Goal: Task Accomplishment & Management: Complete application form

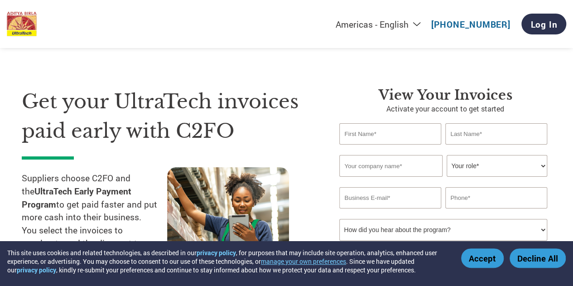
click at [374, 132] on input "text" at bounding box center [390, 133] width 102 height 21
click at [496, 138] on input "text" at bounding box center [497, 133] width 102 height 21
click at [377, 140] on input "ravi" at bounding box center [390, 133] width 102 height 21
type input "r"
type input "A"
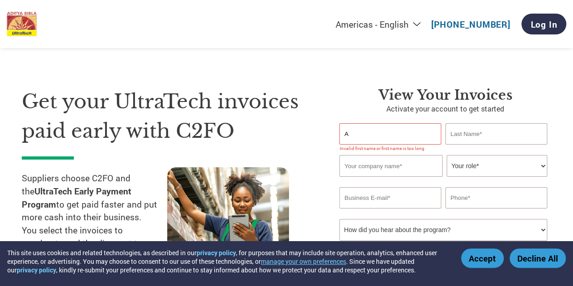
click at [463, 131] on input "text" at bounding box center [497, 133] width 102 height 21
type input "[PERSON_NAME]"
click at [352, 138] on input "A" at bounding box center [390, 133] width 102 height 21
click at [397, 170] on input "text" at bounding box center [390, 166] width 103 height 22
click at [386, 140] on input "A" at bounding box center [390, 133] width 102 height 21
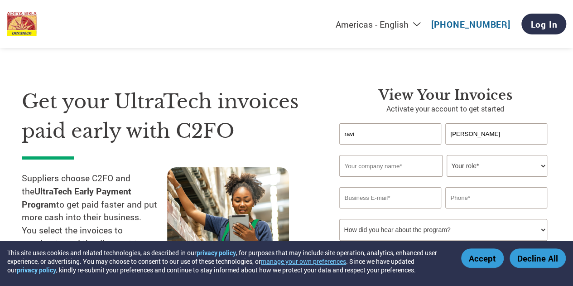
type input "ravi"
click at [394, 165] on input "text" at bounding box center [390, 166] width 103 height 22
type input "s"
type input "STC HYDRAULIC SALES AND SERVICES"
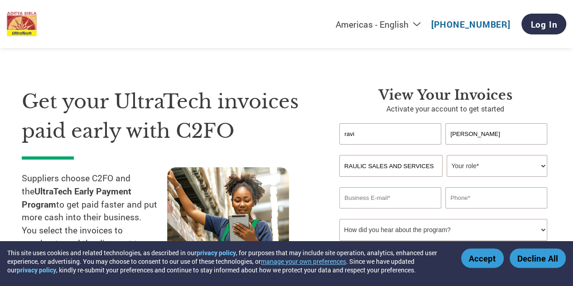
click at [538, 163] on select "Your role* CFO Controller Credit Manager Finance Director Treasurer CEO Preside…" at bounding box center [497, 166] width 100 height 22
select select "OFFICE_MANAGER"
click at [447, 155] on select "Your role* CFO Controller Credit Manager Finance Director Treasurer CEO Preside…" at bounding box center [497, 166] width 100 height 22
click at [423, 202] on input "email" at bounding box center [390, 197] width 102 height 21
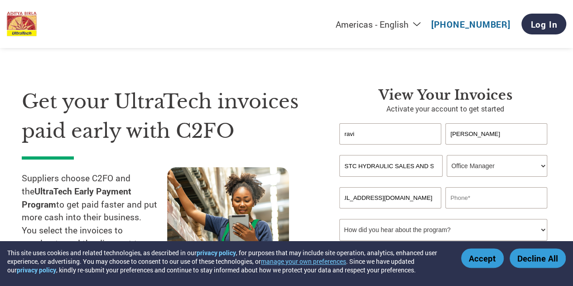
scroll to position [0, 24]
type input "[EMAIL_ADDRESS][DOMAIN_NAME]"
click at [505, 200] on input "text" at bounding box center [497, 197] width 102 height 21
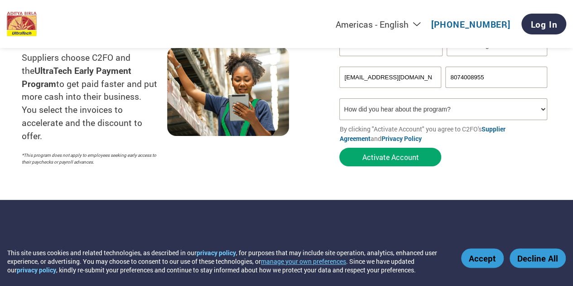
scroll to position [155, 0]
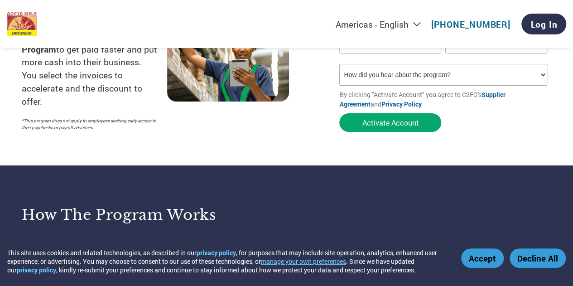
type input "8074008955"
click at [540, 75] on select "How did you hear about the program? Received a letter Email Social Media Online…" at bounding box center [443, 75] width 208 height 22
select select "Email"
click at [339, 65] on select "How did you hear about the program? Received a letter Email Social Media Online…" at bounding box center [443, 75] width 208 height 22
click at [391, 129] on button "Activate Account" at bounding box center [390, 122] width 102 height 19
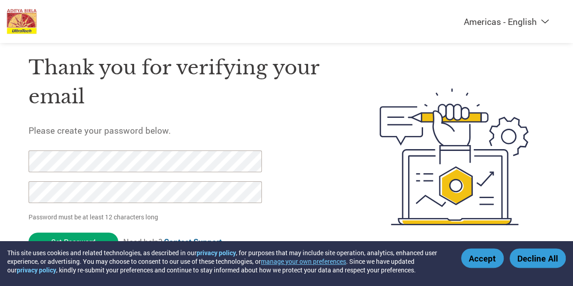
scroll to position [29, 0]
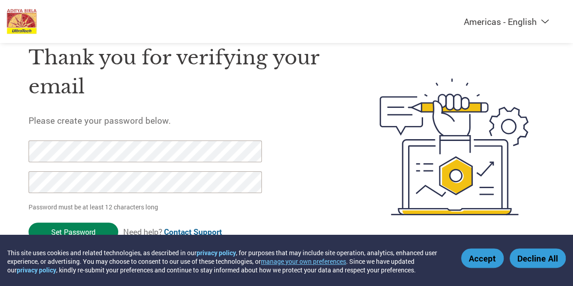
click at [97, 232] on input "Set Password" at bounding box center [74, 232] width 90 height 19
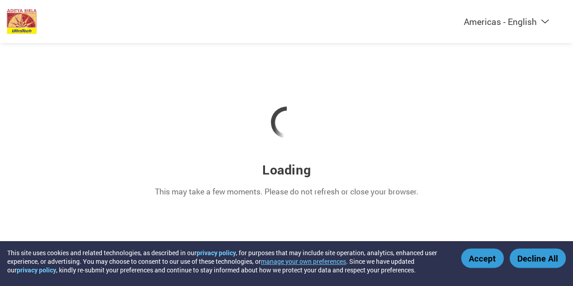
scroll to position [0, 0]
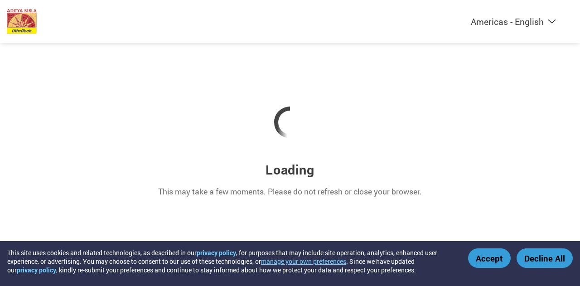
click at [488, 258] on button "Accept" at bounding box center [489, 257] width 43 height 19
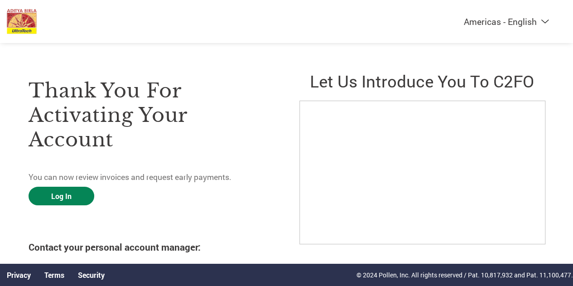
click at [50, 197] on link "Log In" at bounding box center [62, 196] width 66 height 19
